Goal: Information Seeking & Learning: Learn about a topic

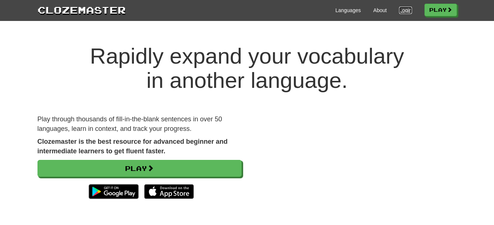
click at [402, 8] on link "Login" at bounding box center [405, 10] width 13 height 7
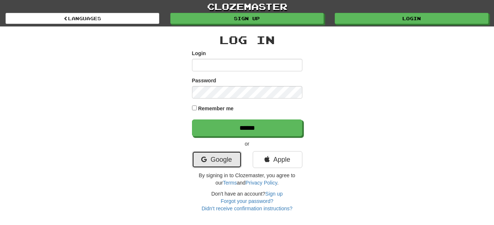
click at [229, 163] on link "Google" at bounding box center [217, 159] width 50 height 17
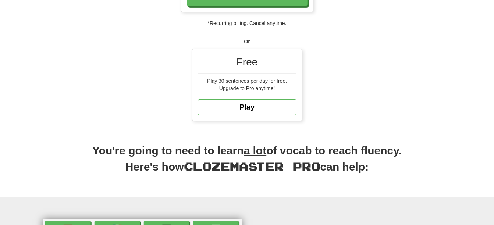
scroll to position [149, 0]
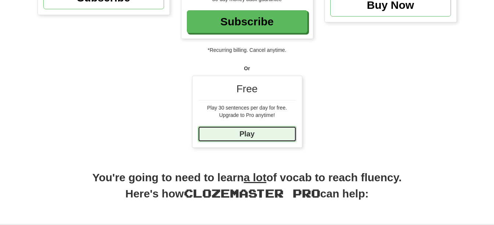
click at [266, 136] on link "Play" at bounding box center [247, 134] width 99 height 16
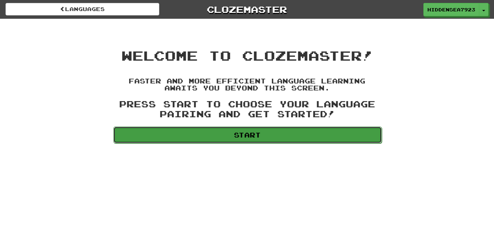
click at [258, 134] on link "Start" at bounding box center [247, 135] width 269 height 17
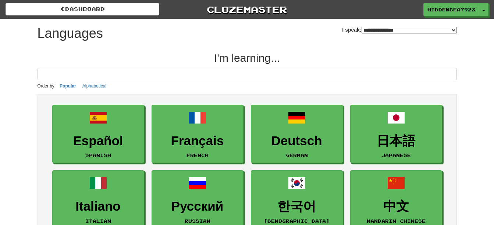
select select "*******"
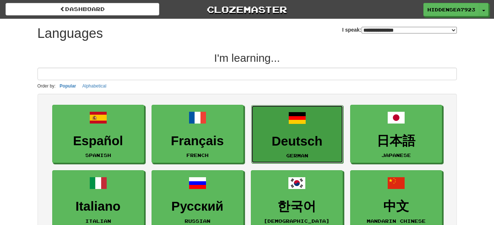
click at [290, 141] on h3 "Deutsch" at bounding box center [297, 141] width 84 height 14
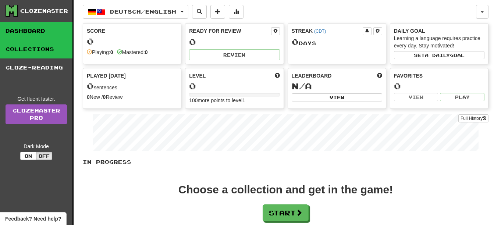
click at [29, 50] on link "Collections" at bounding box center [36, 49] width 73 height 18
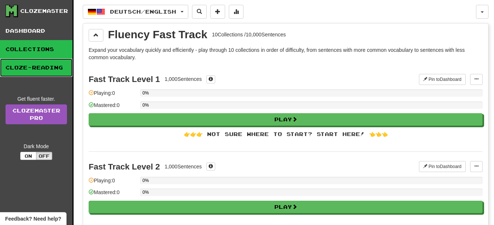
click at [35, 70] on link "Cloze-Reading" at bounding box center [36, 68] width 73 height 18
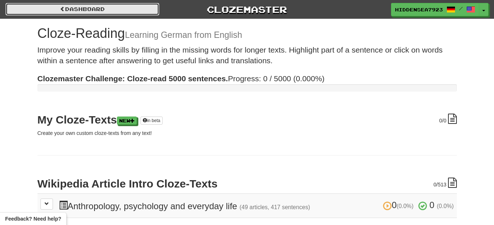
click at [103, 8] on link "Dashboard" at bounding box center [83, 9] width 154 height 13
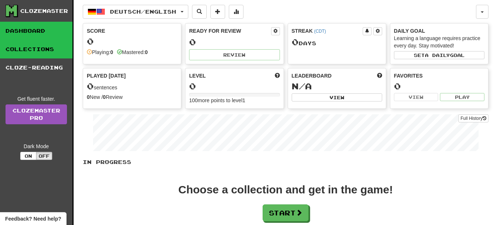
click at [45, 50] on link "Collections" at bounding box center [36, 49] width 73 height 18
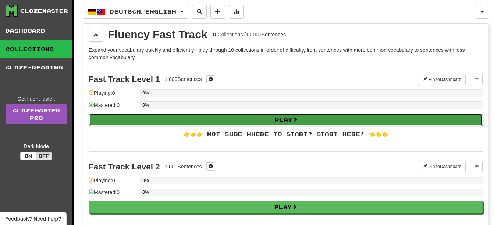
click at [332, 119] on button "Play" at bounding box center [286, 120] width 394 height 13
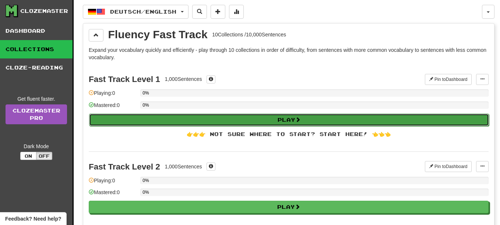
select select "**"
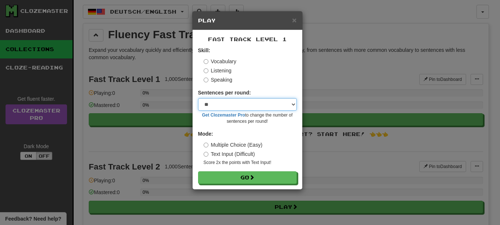
click at [251, 102] on select "* ** ** ** ** ** *** ********" at bounding box center [247, 104] width 99 height 13
click at [264, 89] on form "Skill: Vocabulary Listening Speaking Sentences per round: * ** ** ** ** ** *** …" at bounding box center [247, 115] width 99 height 137
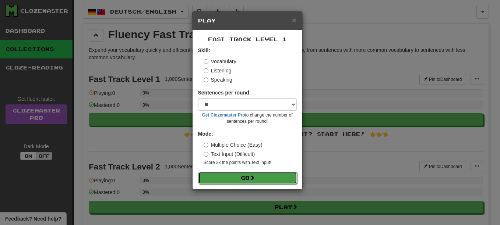
click at [262, 178] on button "Go" at bounding box center [247, 178] width 99 height 13
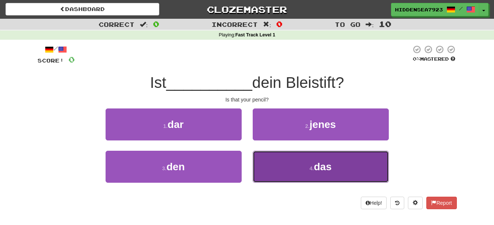
click at [310, 172] on button "4 . das" at bounding box center [321, 167] width 136 height 32
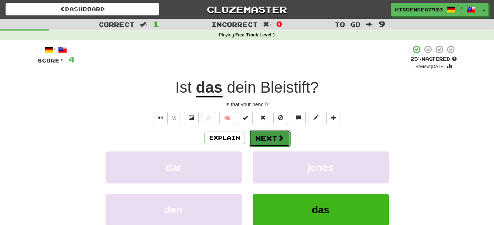
click at [275, 137] on button "Next" at bounding box center [269, 138] width 41 height 17
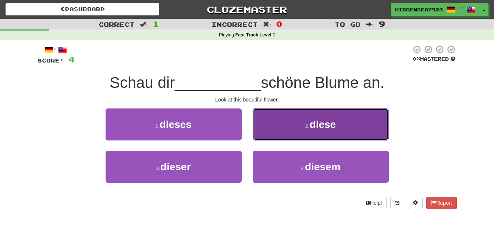
click at [345, 124] on button "2 . diese" at bounding box center [321, 125] width 136 height 32
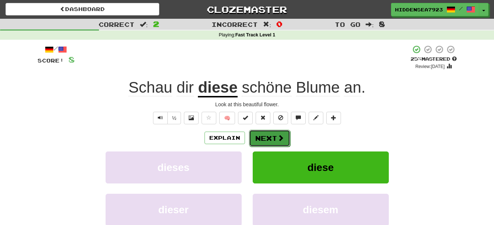
click at [273, 133] on button "Next" at bounding box center [269, 138] width 41 height 17
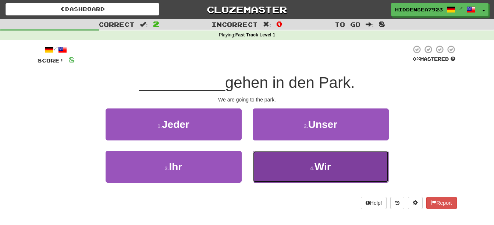
click at [291, 170] on button "4 . Wir" at bounding box center [321, 167] width 136 height 32
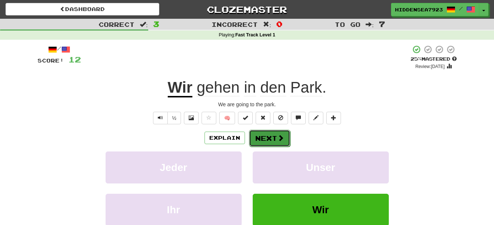
click at [273, 139] on button "Next" at bounding box center [269, 138] width 41 height 17
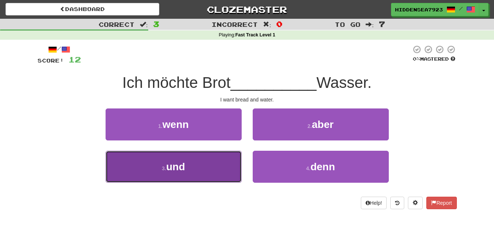
click at [211, 163] on button "3 . und" at bounding box center [174, 167] width 136 height 32
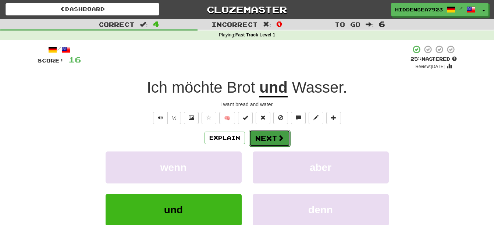
click at [270, 139] on button "Next" at bounding box center [269, 138] width 41 height 17
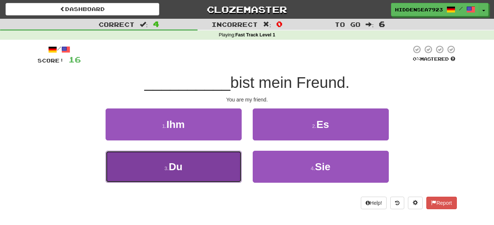
click at [185, 173] on button "3 . Du" at bounding box center [174, 167] width 136 height 32
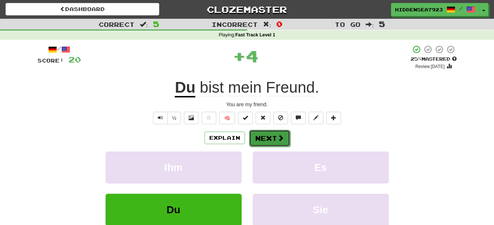
click at [262, 138] on button "Next" at bounding box center [269, 138] width 41 height 17
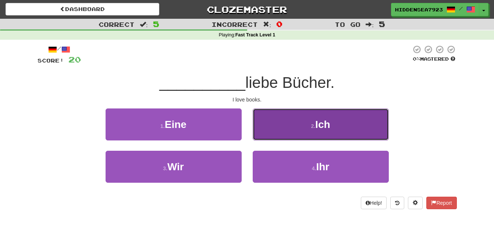
click at [343, 117] on button "2 . Ich" at bounding box center [321, 125] width 136 height 32
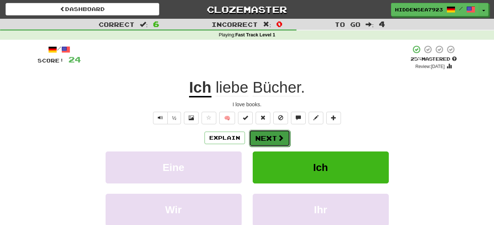
click at [258, 136] on button "Next" at bounding box center [269, 138] width 41 height 17
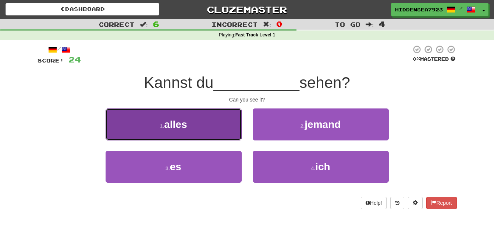
click at [197, 131] on button "1 . alles" at bounding box center [174, 125] width 136 height 32
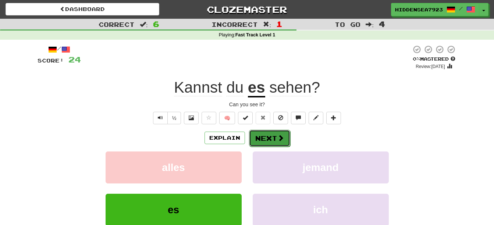
click at [268, 138] on button "Next" at bounding box center [269, 138] width 41 height 17
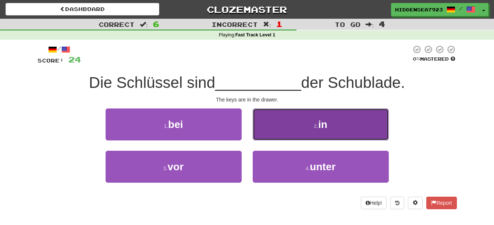
click at [267, 132] on button "2 . in" at bounding box center [321, 125] width 136 height 32
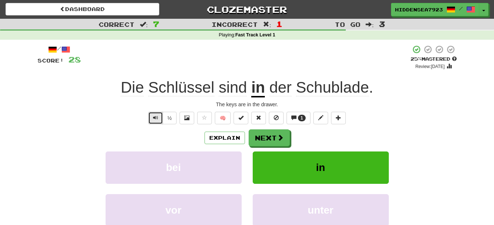
click at [155, 118] on span "Text-to-speech controls" at bounding box center [155, 117] width 5 height 5
click at [276, 139] on button "Next" at bounding box center [269, 138] width 41 height 17
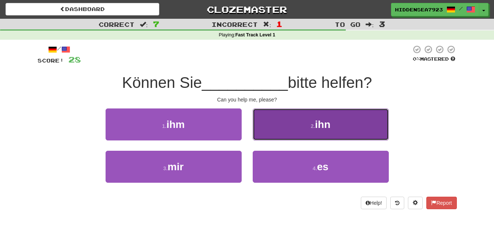
click at [304, 126] on button "2 . ihn" at bounding box center [321, 125] width 136 height 32
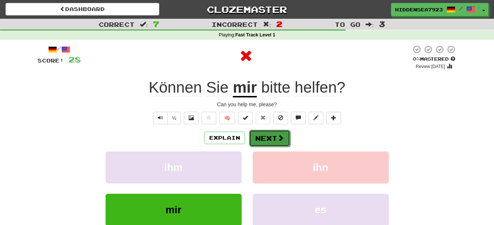
click at [264, 140] on button "Next" at bounding box center [269, 138] width 41 height 17
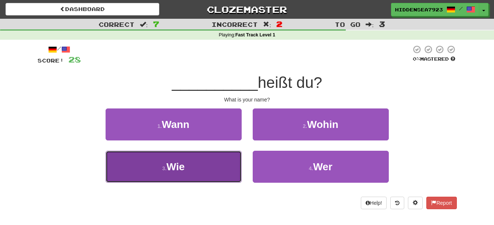
click at [232, 171] on button "3 . Wie" at bounding box center [174, 167] width 136 height 32
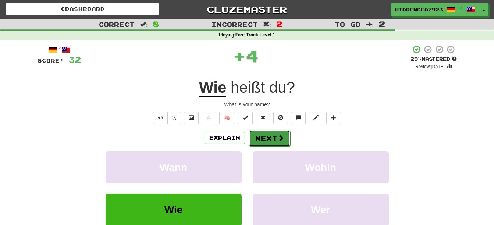
click at [280, 139] on span at bounding box center [281, 138] width 7 height 7
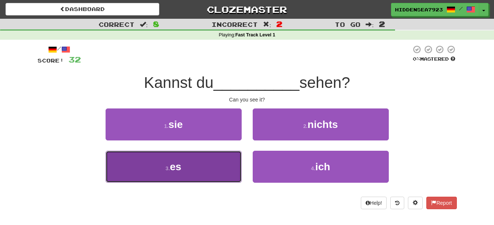
click at [221, 174] on button "3 . es" at bounding box center [174, 167] width 136 height 32
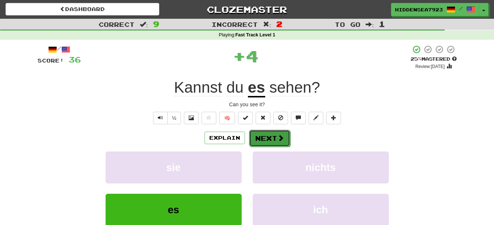
click at [278, 138] on span at bounding box center [281, 138] width 7 height 7
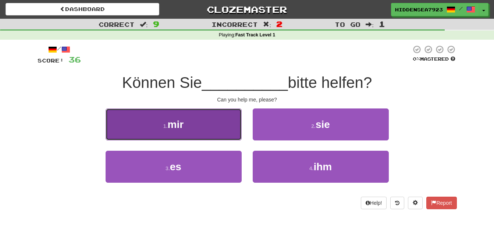
click at [212, 130] on button "1 . mir" at bounding box center [174, 125] width 136 height 32
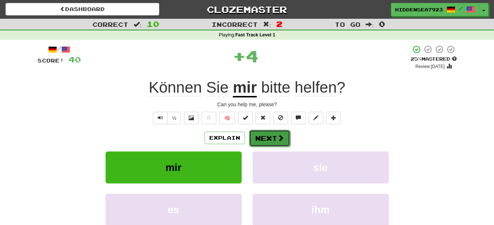
click at [279, 139] on span at bounding box center [281, 138] width 7 height 7
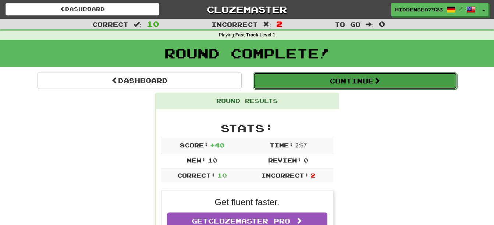
click at [420, 82] on button "Continue" at bounding box center [355, 81] width 204 height 17
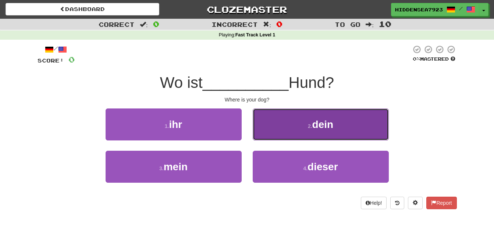
click at [356, 121] on button "2 . dein" at bounding box center [321, 125] width 136 height 32
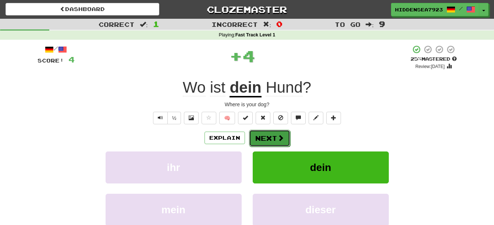
click at [266, 138] on button "Next" at bounding box center [269, 138] width 41 height 17
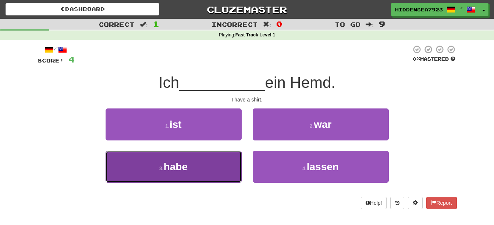
click at [233, 177] on button "3 . habe" at bounding box center [174, 167] width 136 height 32
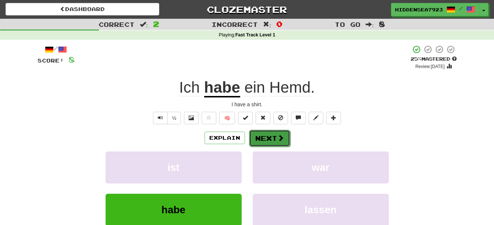
click at [269, 138] on button "Next" at bounding box center [269, 138] width 41 height 17
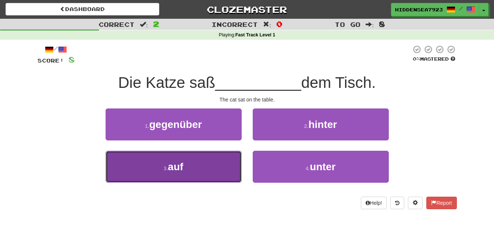
click at [227, 167] on button "3 . auf" at bounding box center [174, 167] width 136 height 32
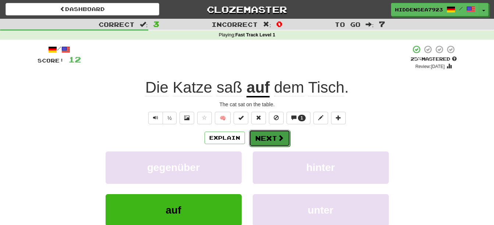
click at [267, 144] on button "Next" at bounding box center [269, 138] width 41 height 17
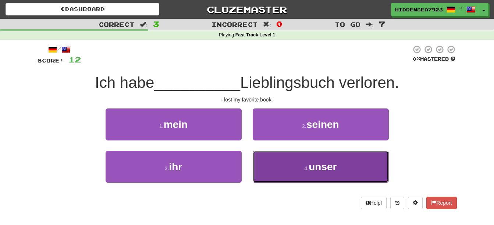
click at [311, 169] on span "unser" at bounding box center [323, 166] width 28 height 11
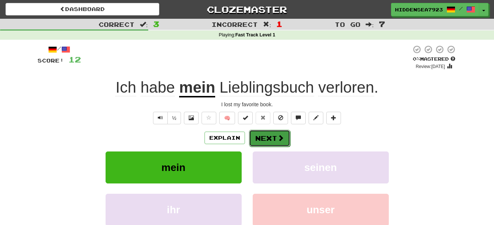
click at [265, 138] on button "Next" at bounding box center [269, 138] width 41 height 17
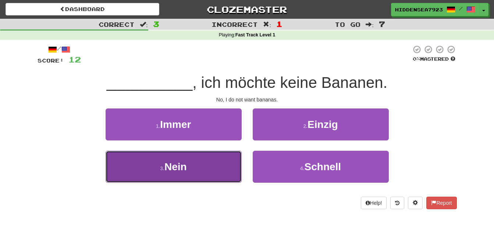
click at [203, 166] on button "3 . Nein" at bounding box center [174, 167] width 136 height 32
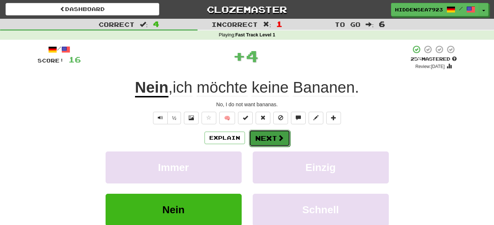
click at [264, 137] on button "Next" at bounding box center [269, 138] width 41 height 17
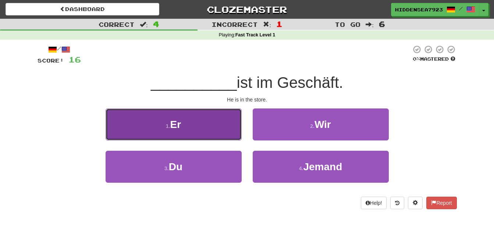
click at [185, 130] on button "1 . Er" at bounding box center [174, 125] width 136 height 32
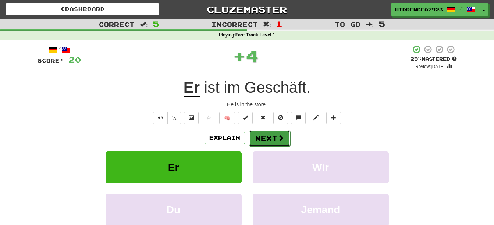
click at [262, 135] on button "Next" at bounding box center [269, 138] width 41 height 17
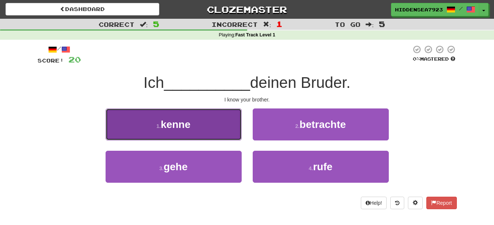
click at [207, 124] on button "1 . kenne" at bounding box center [174, 125] width 136 height 32
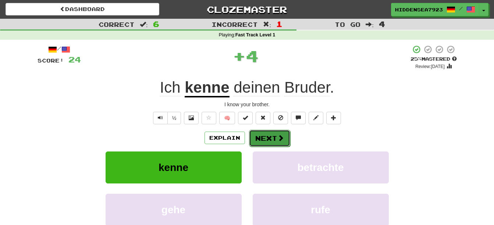
click at [263, 136] on button "Next" at bounding box center [269, 138] width 41 height 17
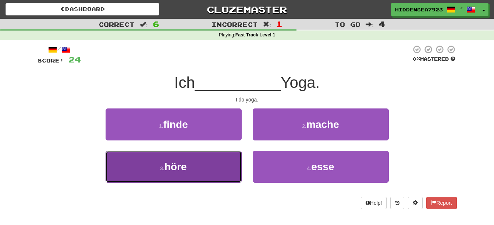
click at [229, 162] on button "3 . höre" at bounding box center [174, 167] width 136 height 32
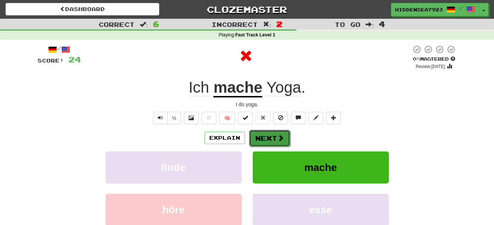
click at [275, 141] on button "Next" at bounding box center [269, 138] width 41 height 17
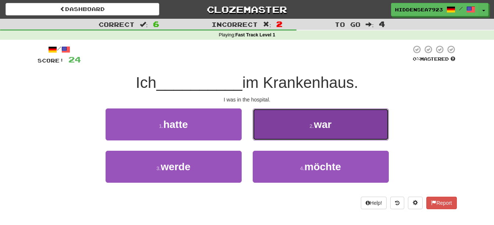
click at [298, 126] on button "2 . war" at bounding box center [321, 125] width 136 height 32
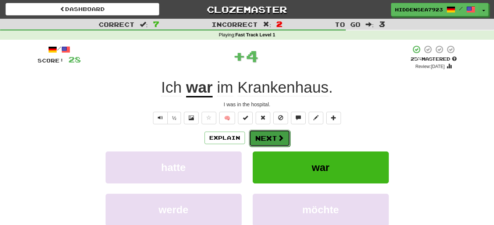
click at [269, 136] on button "Next" at bounding box center [269, 138] width 41 height 17
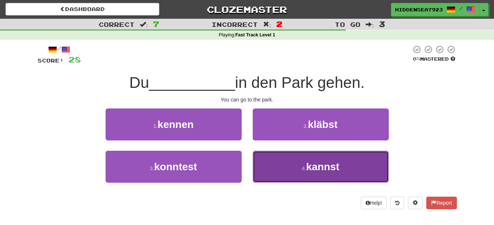
click at [297, 169] on button "4 . kannst" at bounding box center [321, 167] width 136 height 32
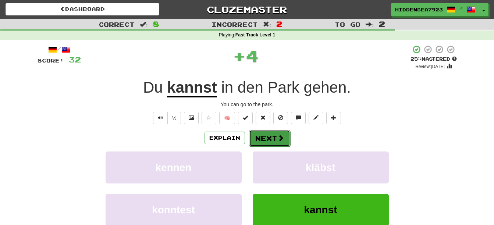
click at [271, 140] on button "Next" at bounding box center [269, 138] width 41 height 17
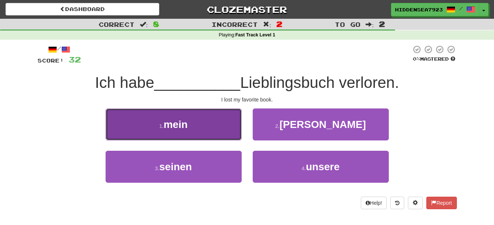
click at [223, 127] on button "1 . mein" at bounding box center [174, 125] width 136 height 32
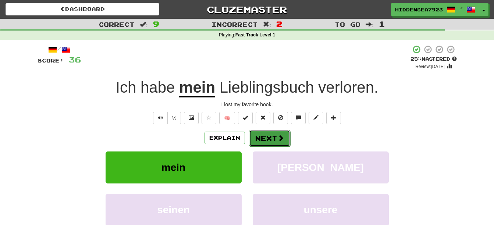
click at [276, 136] on button "Next" at bounding box center [269, 138] width 41 height 17
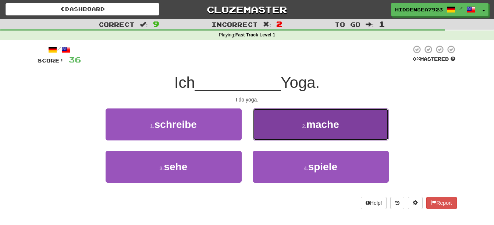
click at [284, 137] on button "2 . mache" at bounding box center [321, 125] width 136 height 32
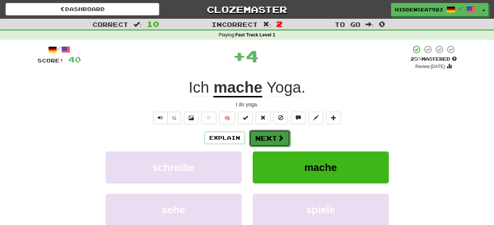
click at [264, 141] on button "Next" at bounding box center [269, 138] width 41 height 17
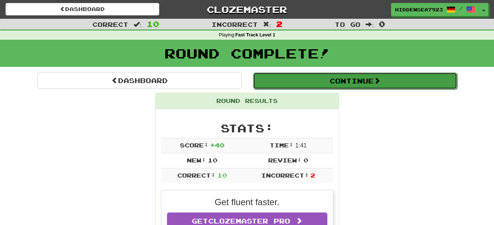
click at [377, 77] on span at bounding box center [377, 80] width 7 height 7
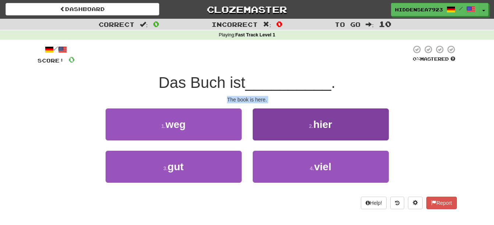
drag, startPoint x: 377, startPoint y: 77, endPoint x: 365, endPoint y: 135, distance: 59.0
click at [365, 135] on div "/ Score: 0 0 % Mastered Das Buch ist __________ . The book is here. 1 . weg 2 .…" at bounding box center [248, 127] width 420 height 165
drag, startPoint x: 365, startPoint y: 135, endPoint x: 350, endPoint y: 137, distance: 15.2
click at [350, 137] on button "2 . hier" at bounding box center [321, 125] width 136 height 32
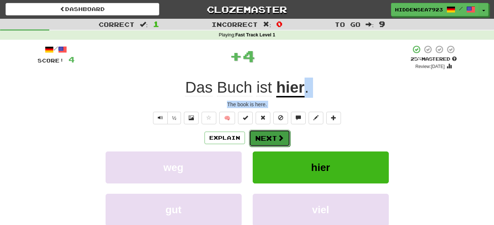
click at [278, 135] on span at bounding box center [281, 138] width 7 height 7
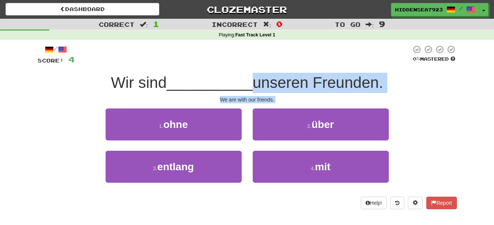
click at [433, 142] on div "1 . ohne 2 . über" at bounding box center [247, 130] width 442 height 42
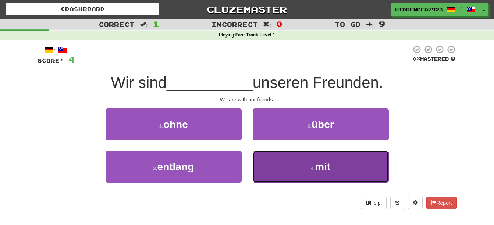
click at [336, 173] on button "4 . mit" at bounding box center [321, 167] width 136 height 32
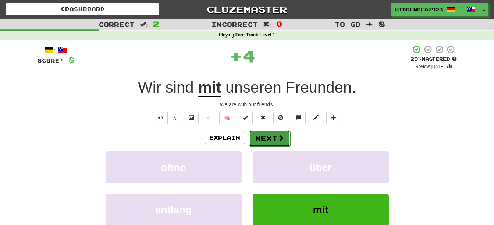
click at [278, 138] on span at bounding box center [281, 138] width 7 height 7
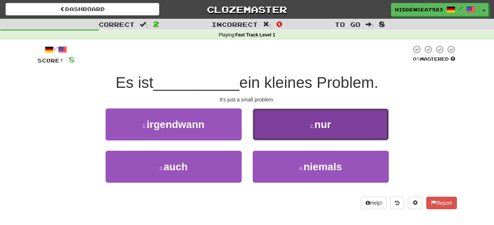
click at [330, 124] on span "nur" at bounding box center [323, 124] width 17 height 11
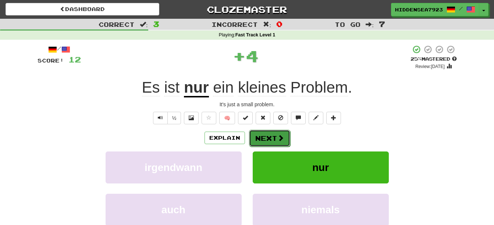
click at [279, 139] on span at bounding box center [281, 138] width 7 height 7
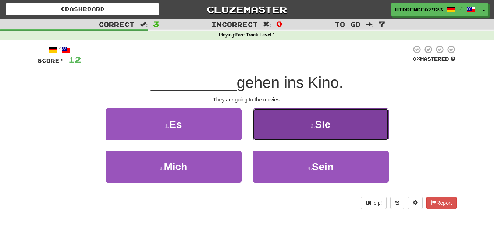
click at [302, 130] on button "2 . Sie" at bounding box center [321, 125] width 136 height 32
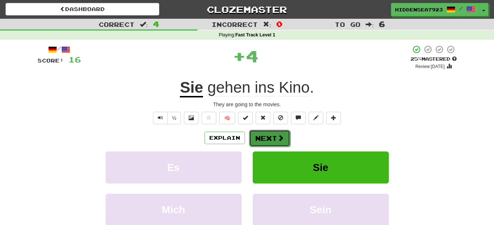
click at [259, 136] on button "Next" at bounding box center [269, 138] width 41 height 17
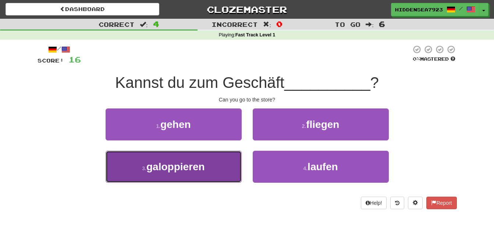
click at [206, 170] on button "3 . galoppieren" at bounding box center [174, 167] width 136 height 32
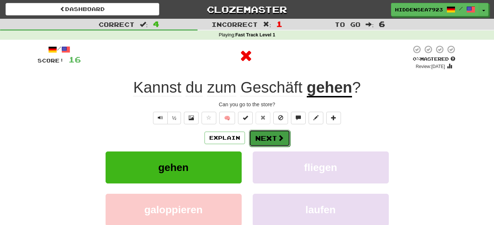
click at [272, 145] on button "Next" at bounding box center [269, 138] width 41 height 17
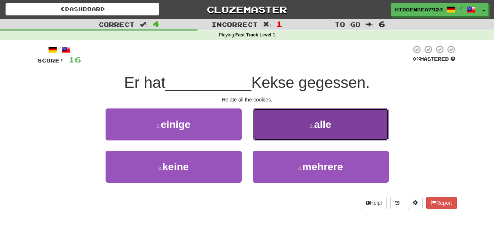
click at [294, 129] on button "2 . alle" at bounding box center [321, 125] width 136 height 32
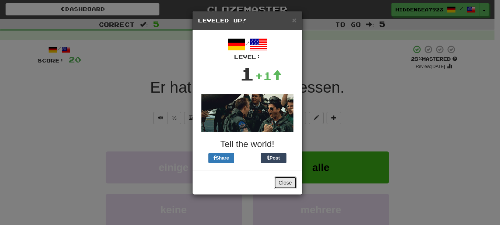
click at [289, 183] on button "Close" at bounding box center [285, 183] width 23 height 13
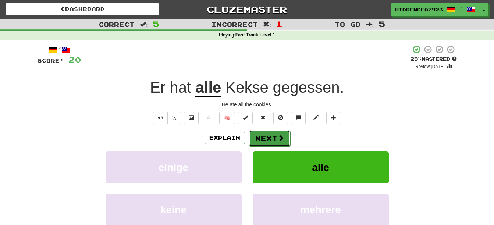
click at [271, 135] on button "Next" at bounding box center [269, 138] width 41 height 17
